Goal: Find specific page/section: Find specific page/section

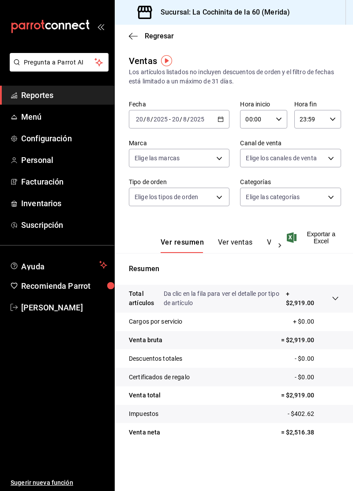
click at [52, 99] on span "Reportes" at bounding box center [64, 95] width 86 height 12
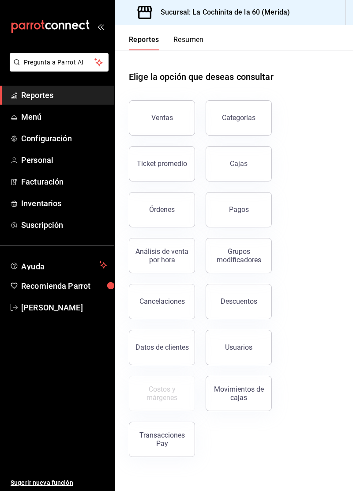
click at [169, 168] on button "Ticket promedio" at bounding box center [162, 163] width 66 height 35
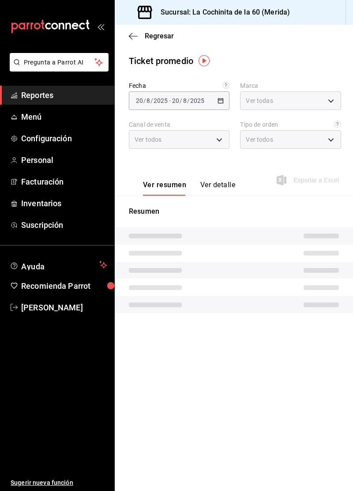
type input "268ce8d1-4722-4411-a626-51c418737468"
type input "PARROT,UBER_EATS,RAPPI,DIDI_FOOD,ONLINE"
type input "2ffd33fc-0160-438c-90fe-203c4a6b9f74,3cc8f160-dc0d-45d4-8922-78cce46d41bd,333ef…"
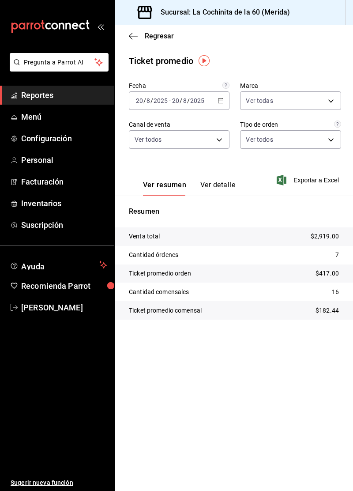
click at [73, 98] on span "Reportes" at bounding box center [64, 95] width 86 height 12
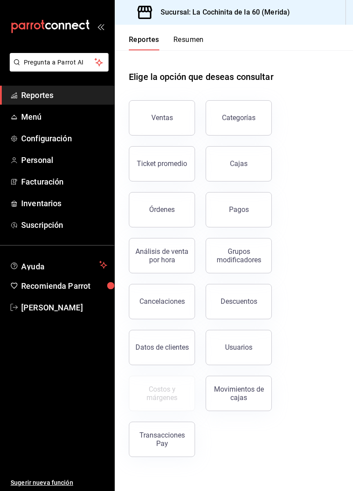
click at [242, 163] on div "Cajas" at bounding box center [239, 163] width 18 height 8
